Goal: Find specific page/section: Find specific page/section

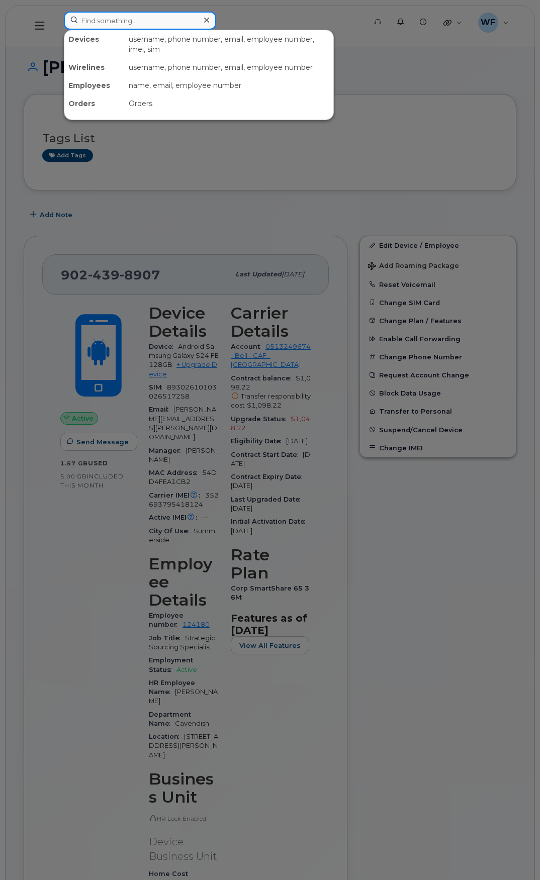
click at [87, 18] on input at bounding box center [140, 21] width 152 height 18
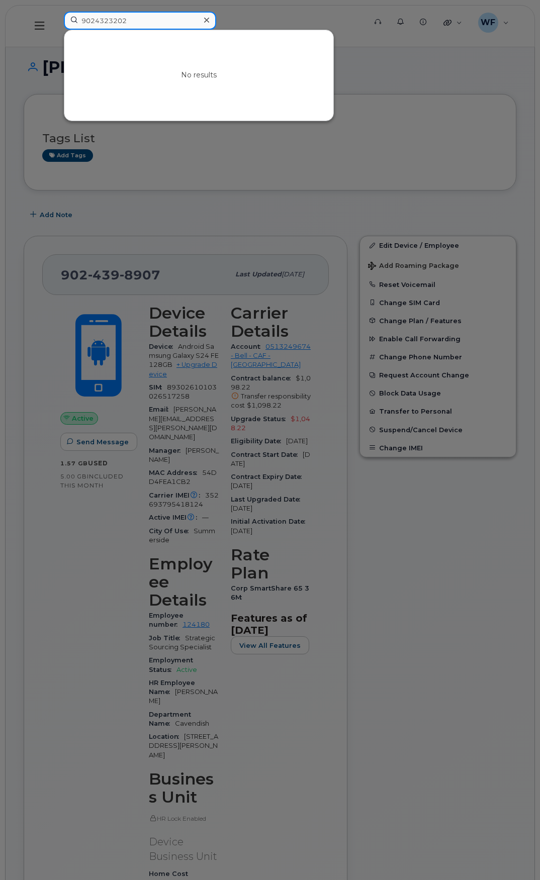
drag, startPoint x: 133, startPoint y: 17, endPoint x: 67, endPoint y: 18, distance: 65.9
click at [67, 18] on input "9024323202" at bounding box center [140, 21] width 152 height 18
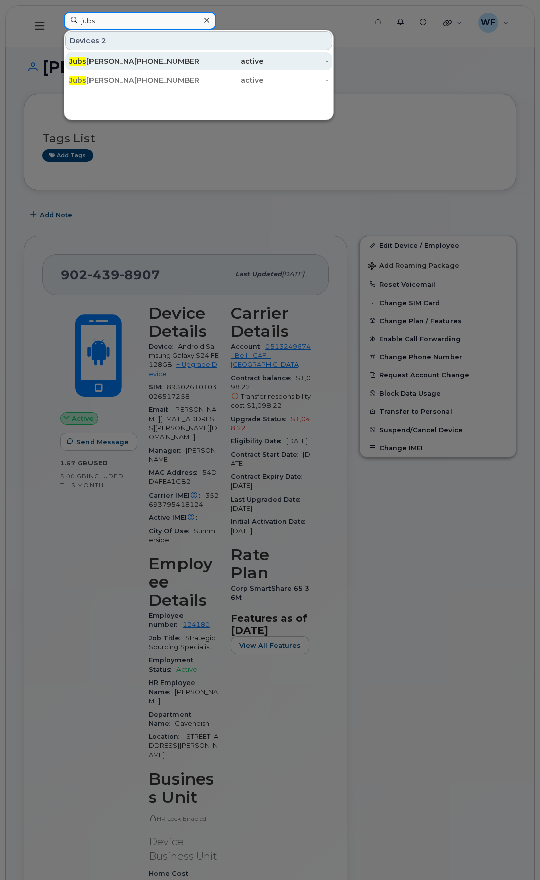
type input "jubs"
click at [102, 62] on div "Jubs Bristow" at bounding box center [101, 61] width 65 height 10
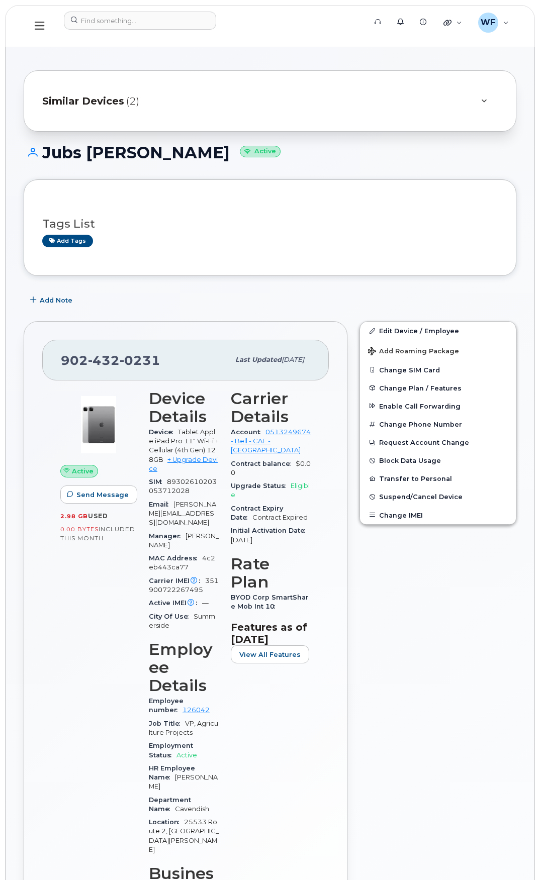
click at [488, 99] on div at bounding box center [484, 101] width 12 height 12
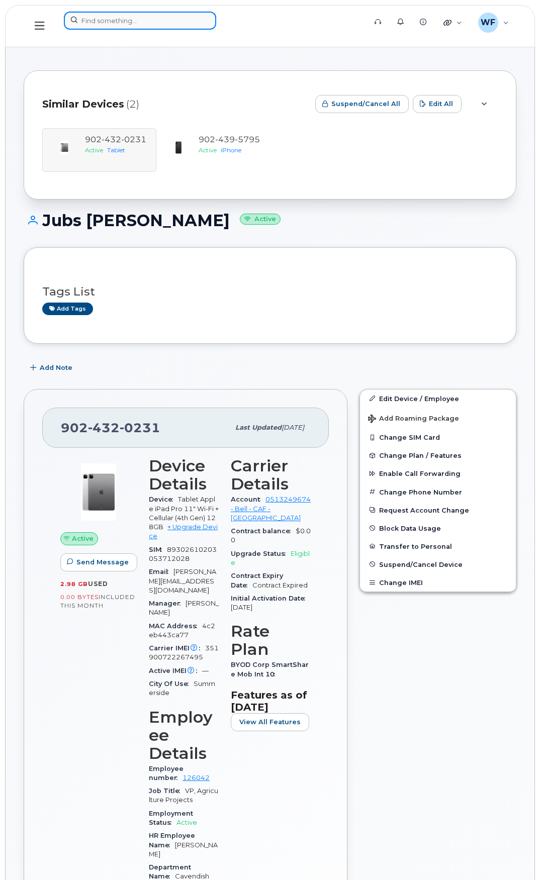
click at [116, 21] on input at bounding box center [140, 21] width 152 height 18
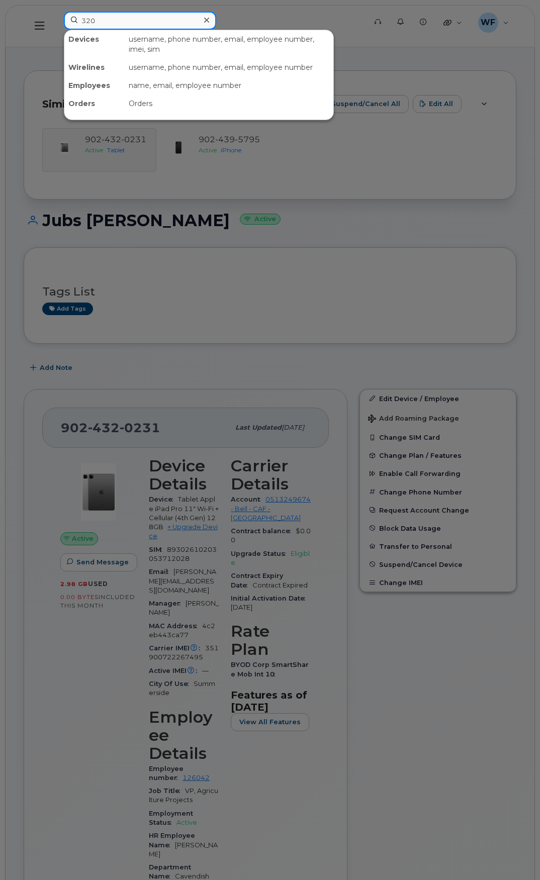
type input "3203"
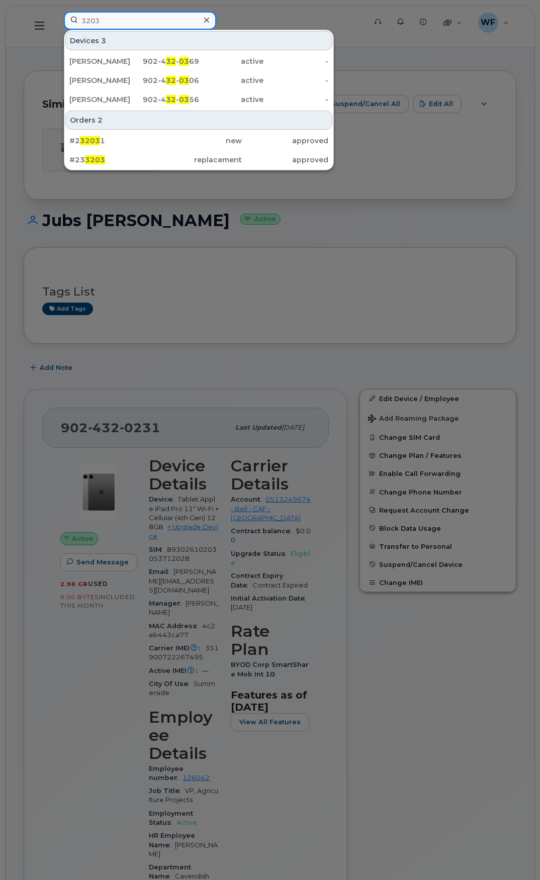
drag, startPoint x: 119, startPoint y: 22, endPoint x: 68, endPoint y: 18, distance: 51.4
click at [68, 18] on input "3203" at bounding box center [140, 21] width 152 height 18
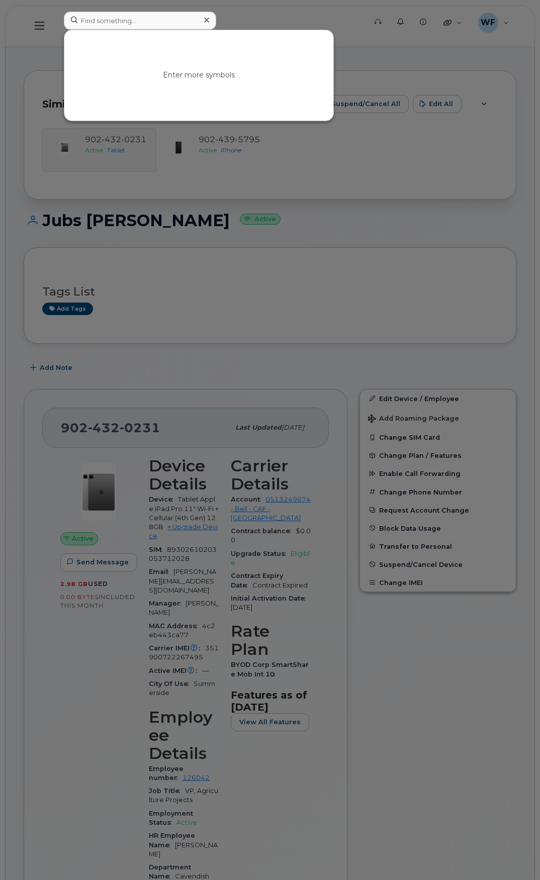
click at [248, 12] on div at bounding box center [270, 440] width 540 height 880
